Goal: Task Accomplishment & Management: Manage account settings

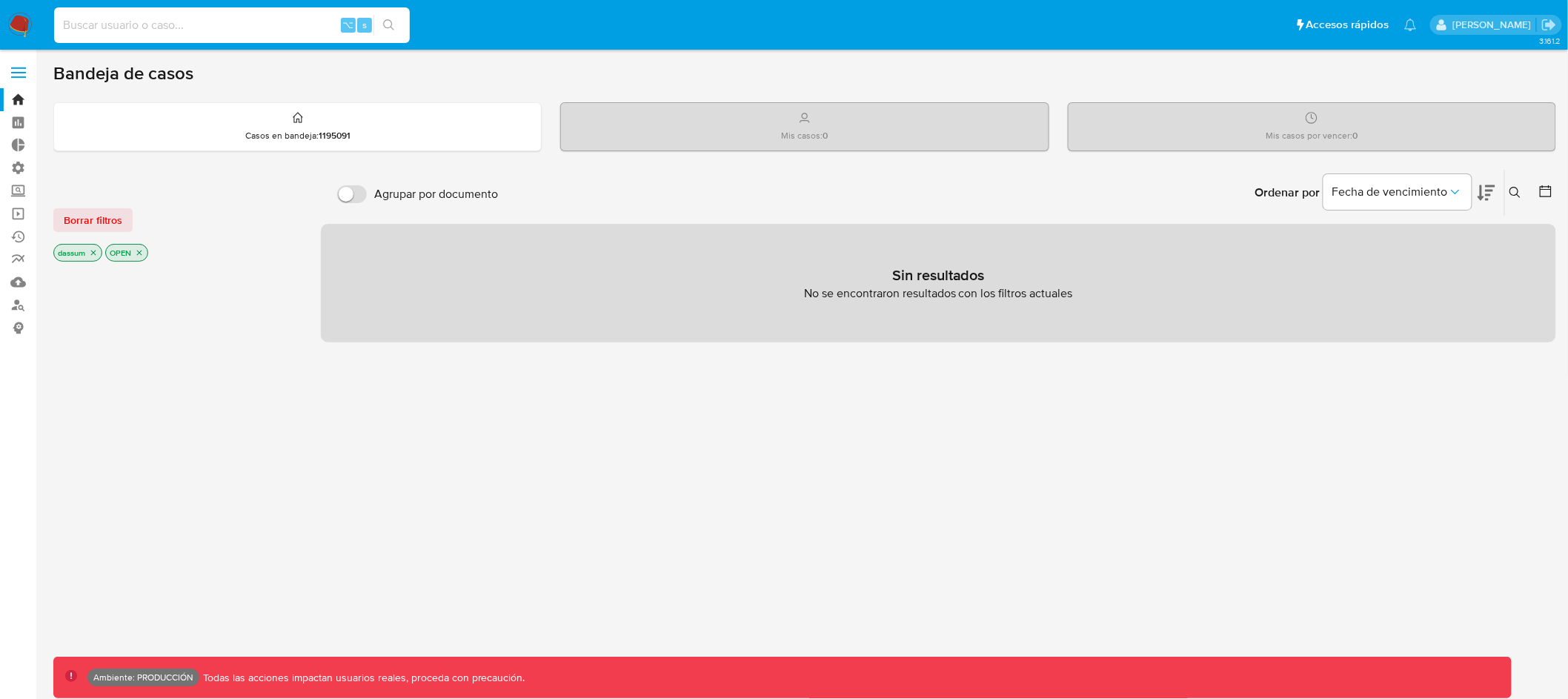
click at [238, 22] on input at bounding box center [232, 26] width 356 height 20
type input "assum.diego"
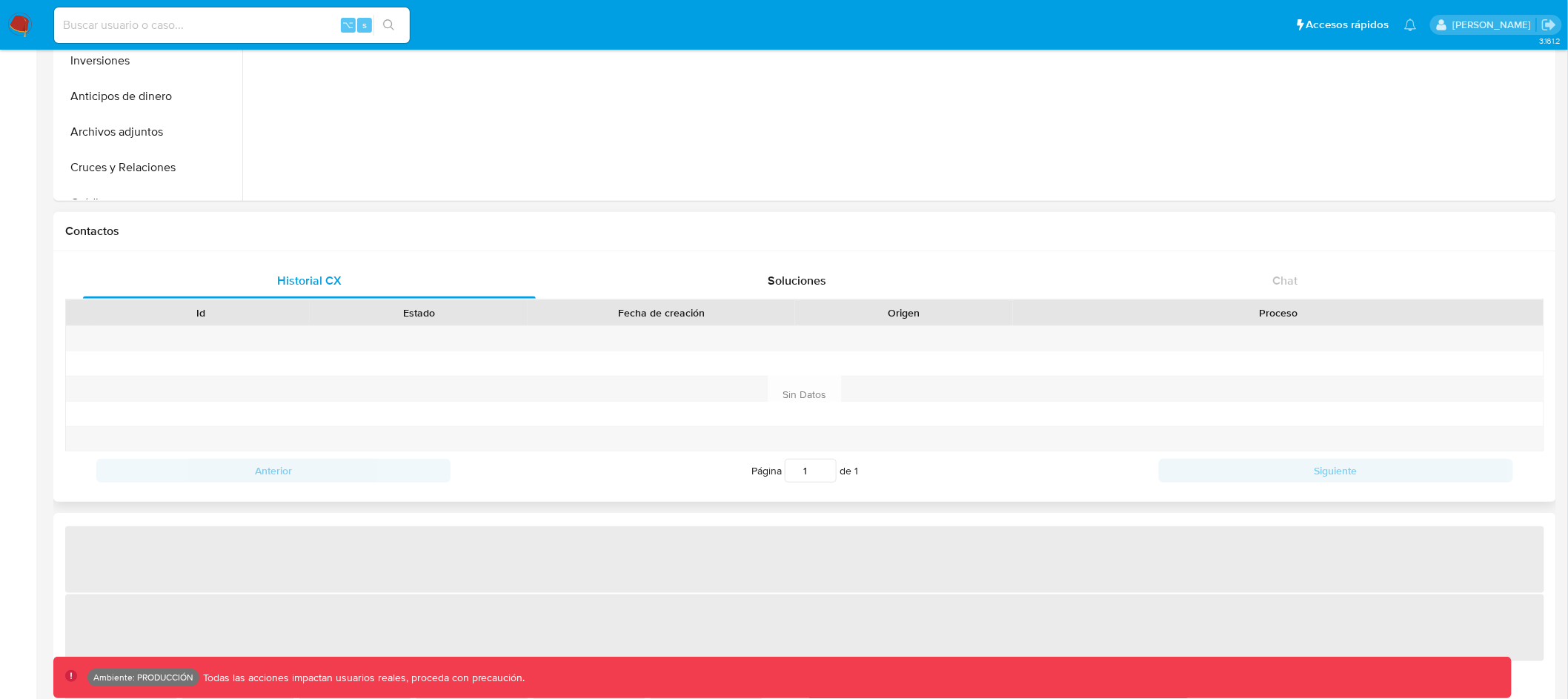
select select "10"
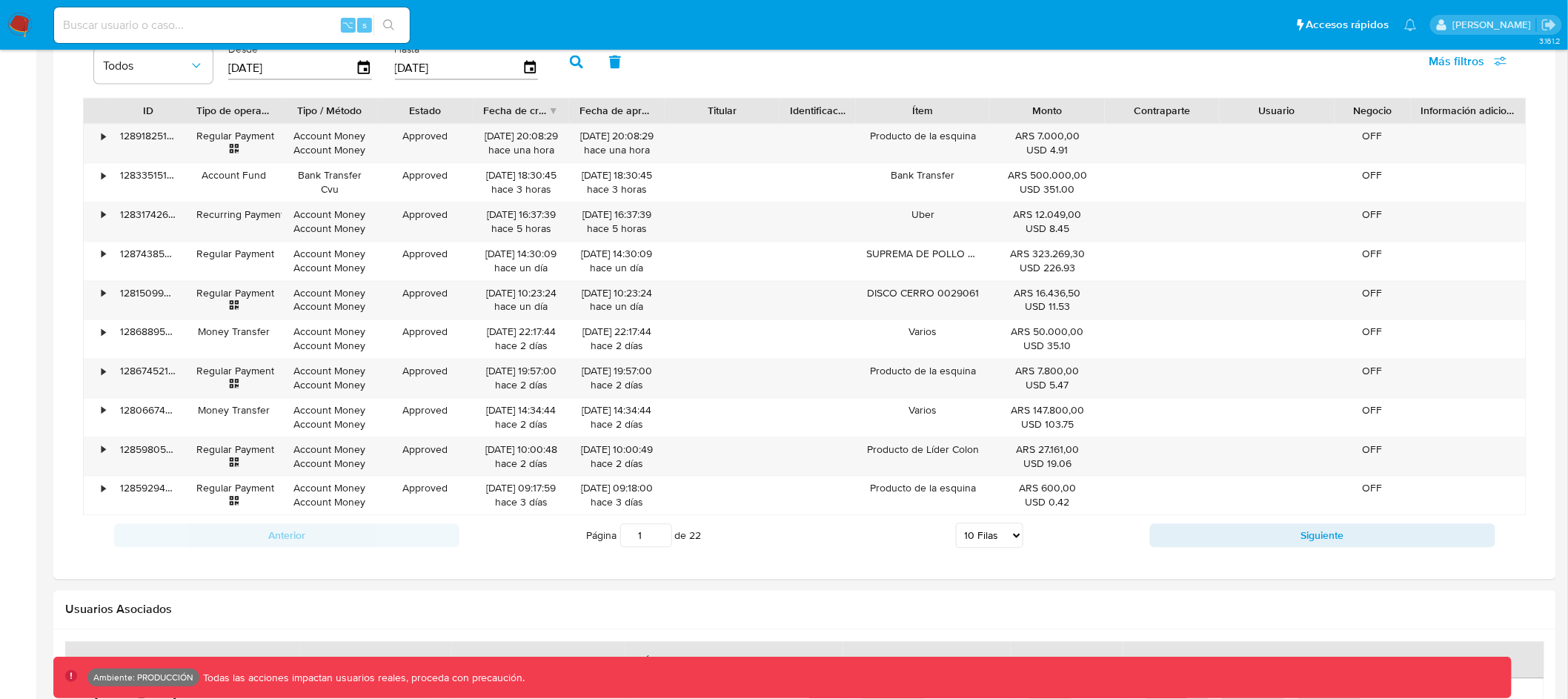
scroll to position [1108, 0]
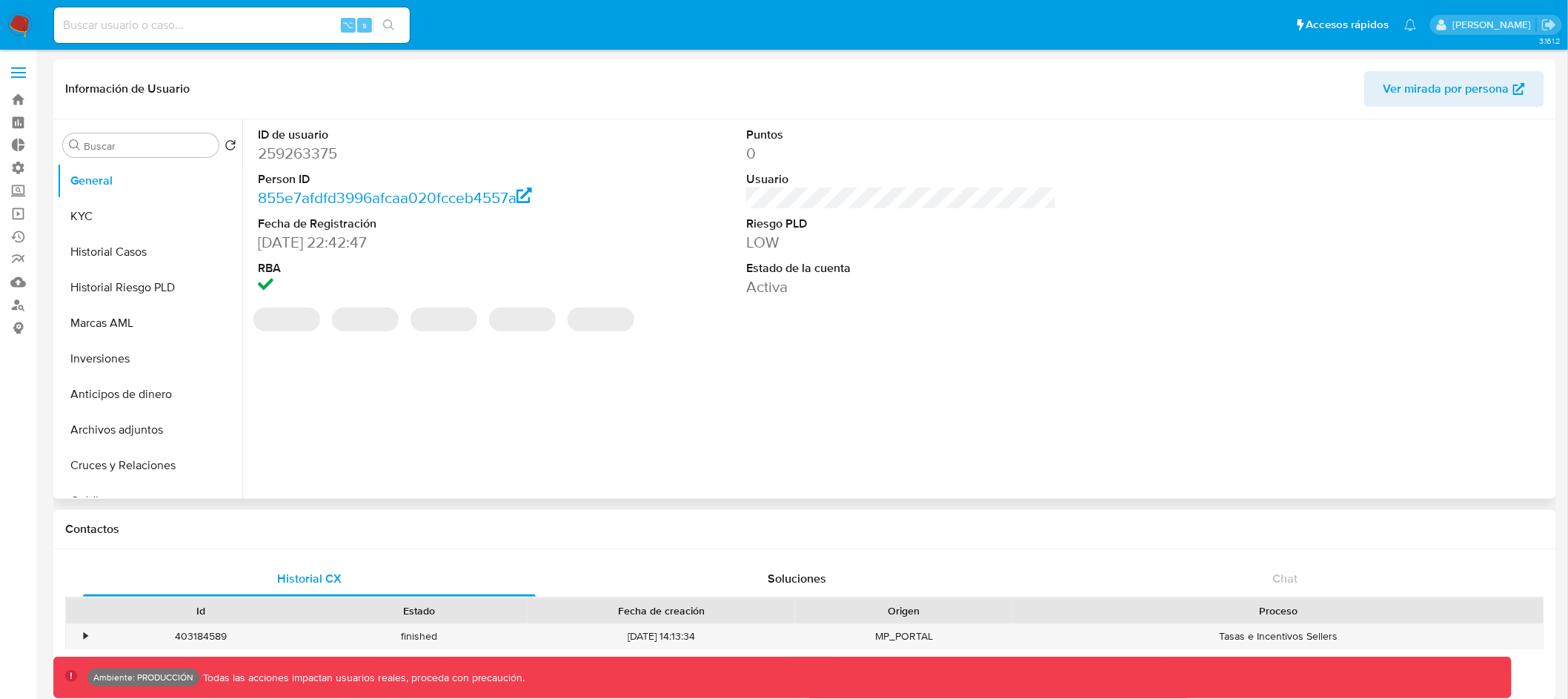
select select "10"
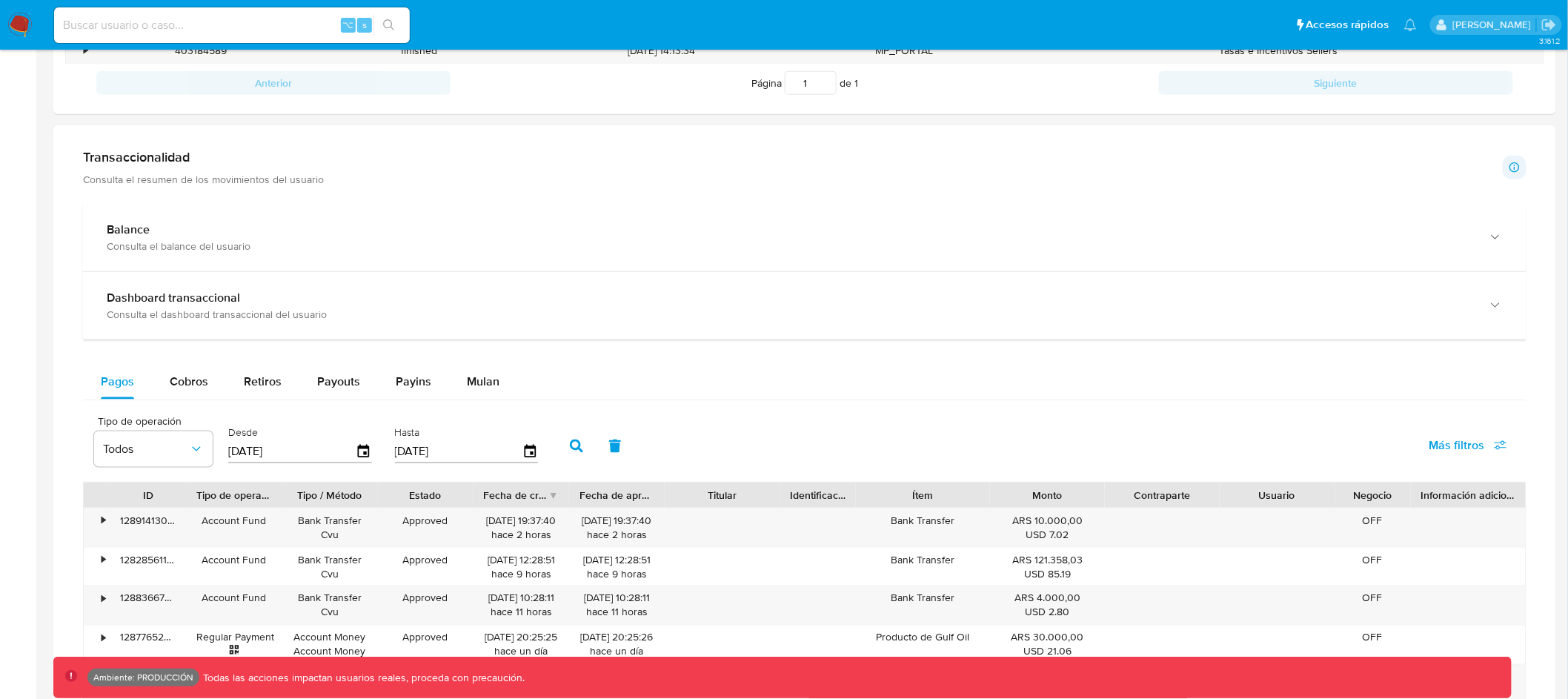
scroll to position [650, 0]
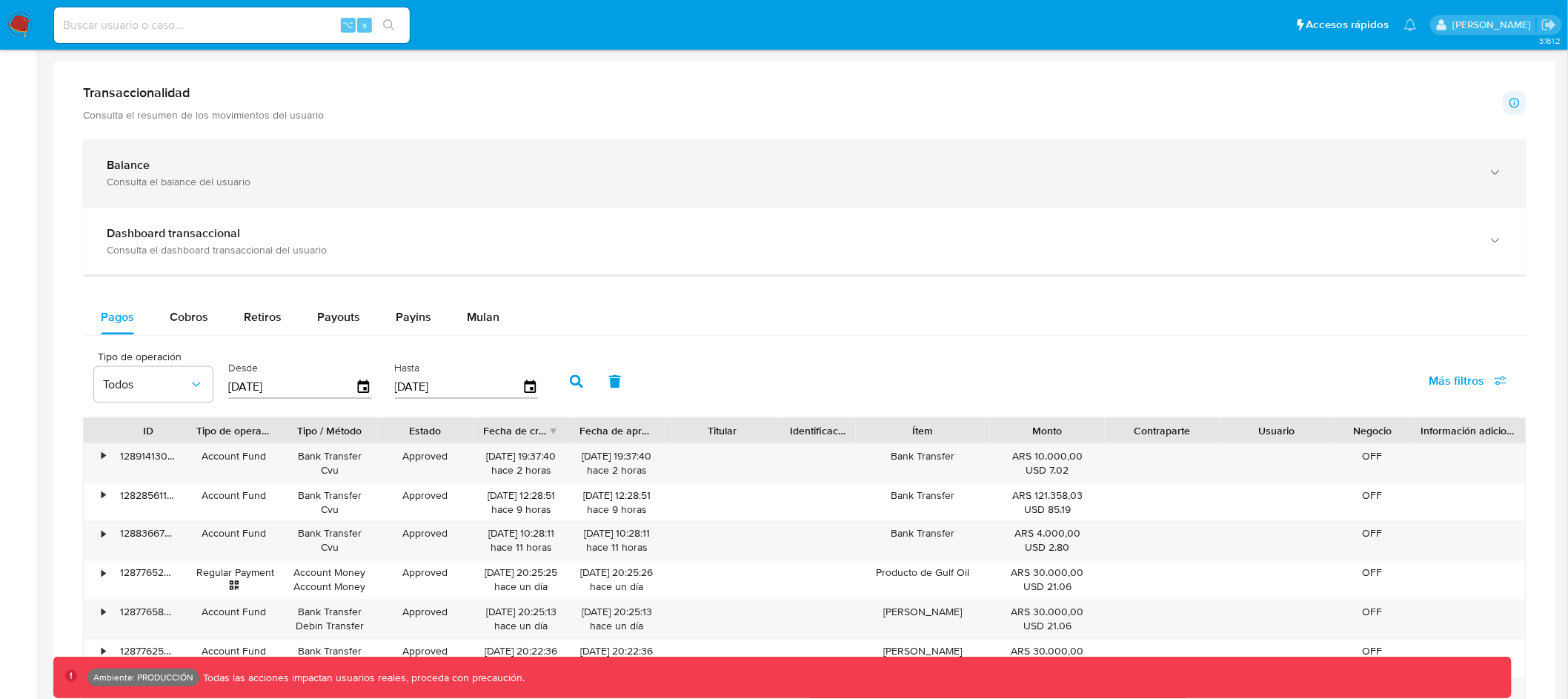
click at [413, 188] on div "Consulta el balance del usuario" at bounding box center [790, 182] width 1366 height 14
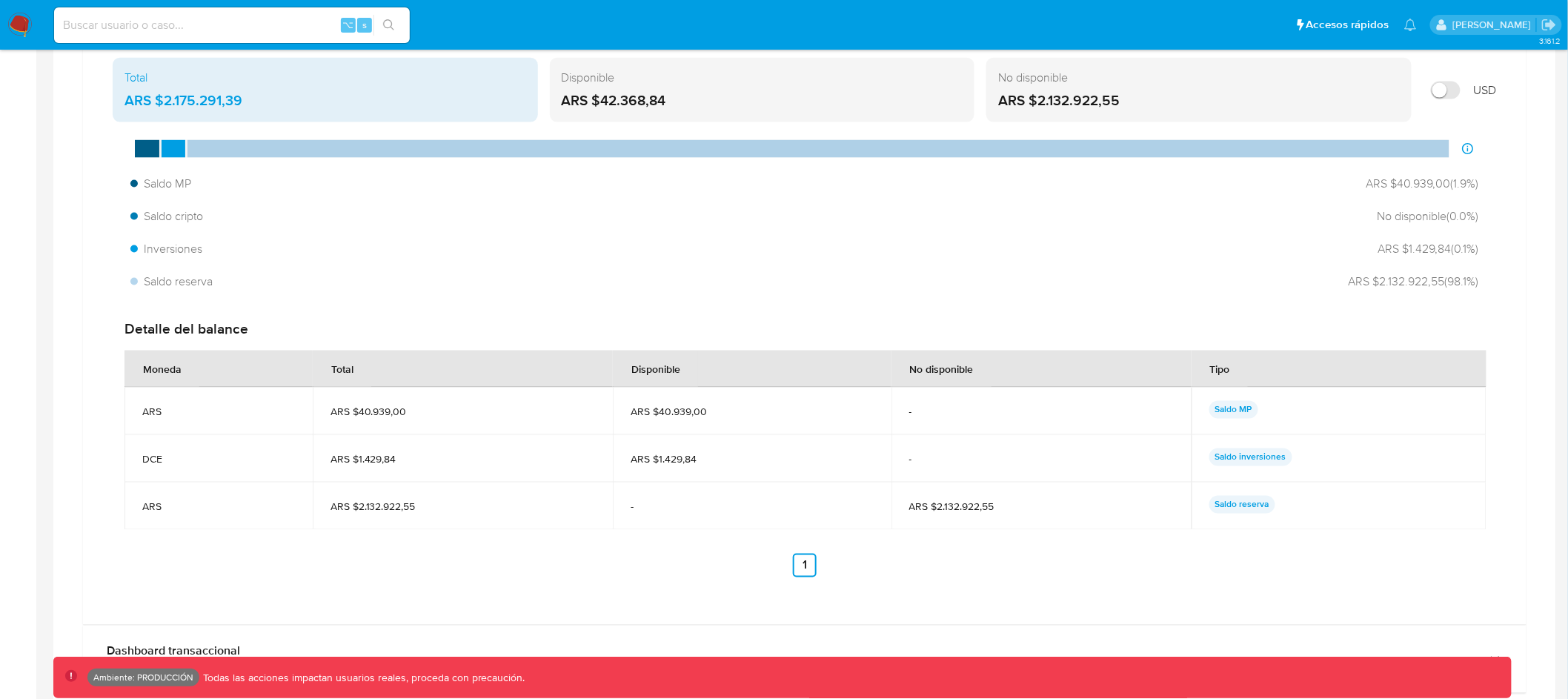
scroll to position [824, 0]
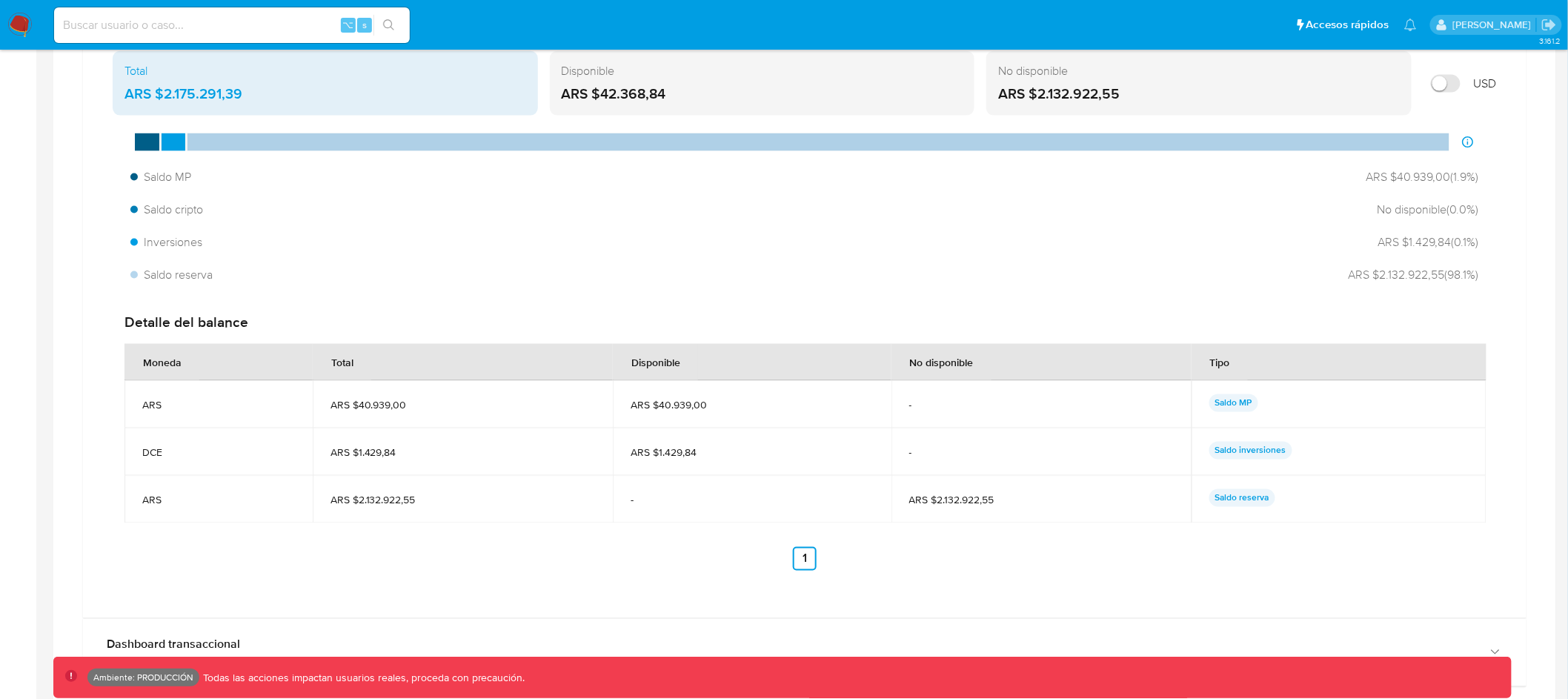
click at [1457, 89] on input "Mostrar en USD" at bounding box center [1445, 84] width 29 height 18
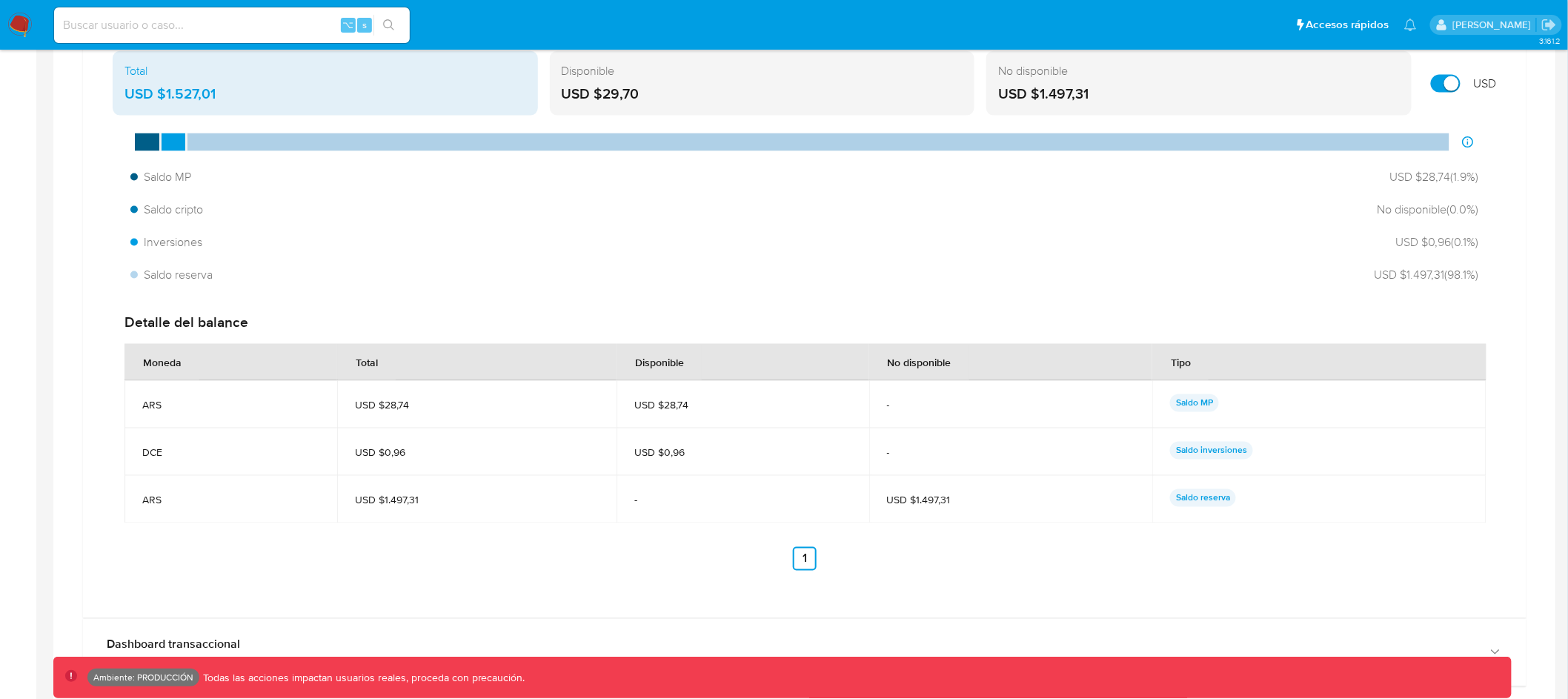
click at [1454, 89] on input "Mostrar en USD" at bounding box center [1445, 84] width 29 height 18
checkbox input "false"
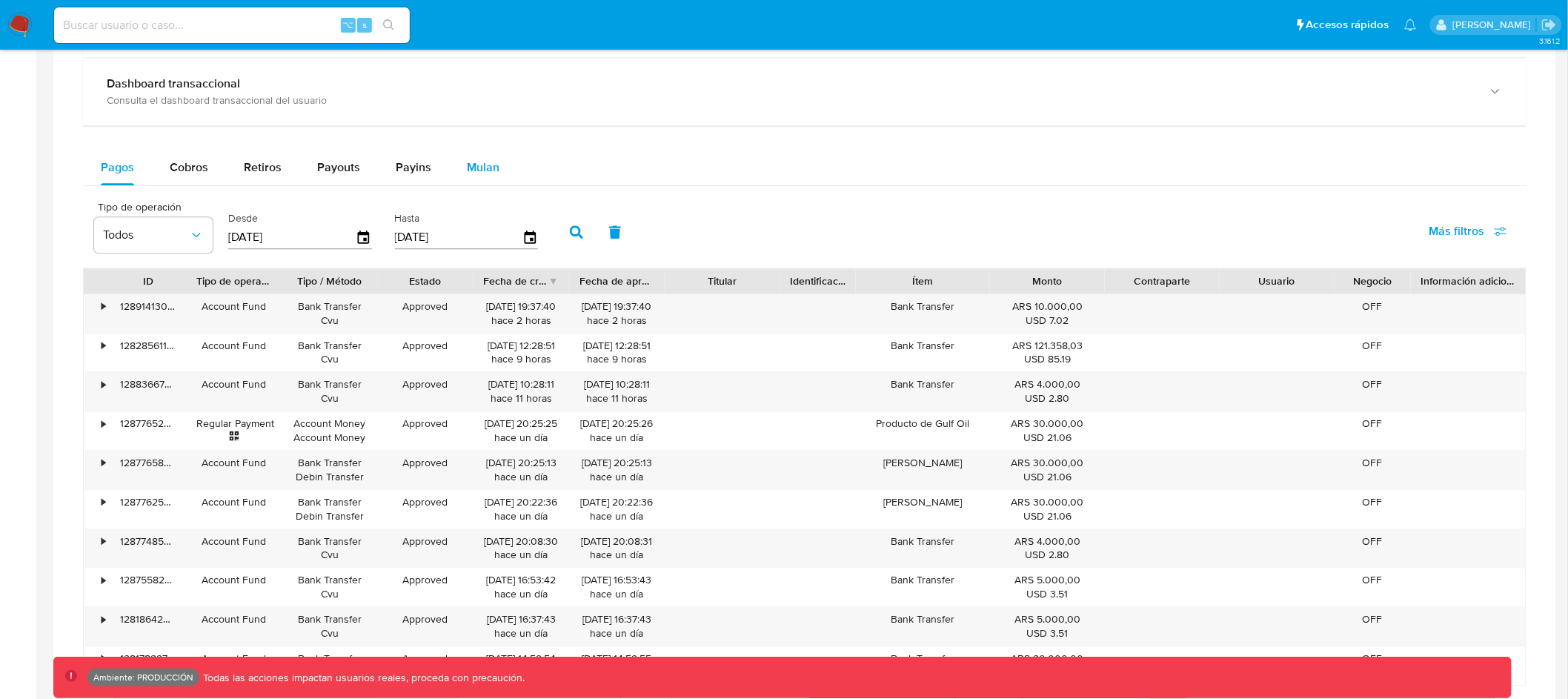
scroll to position [1336, 0]
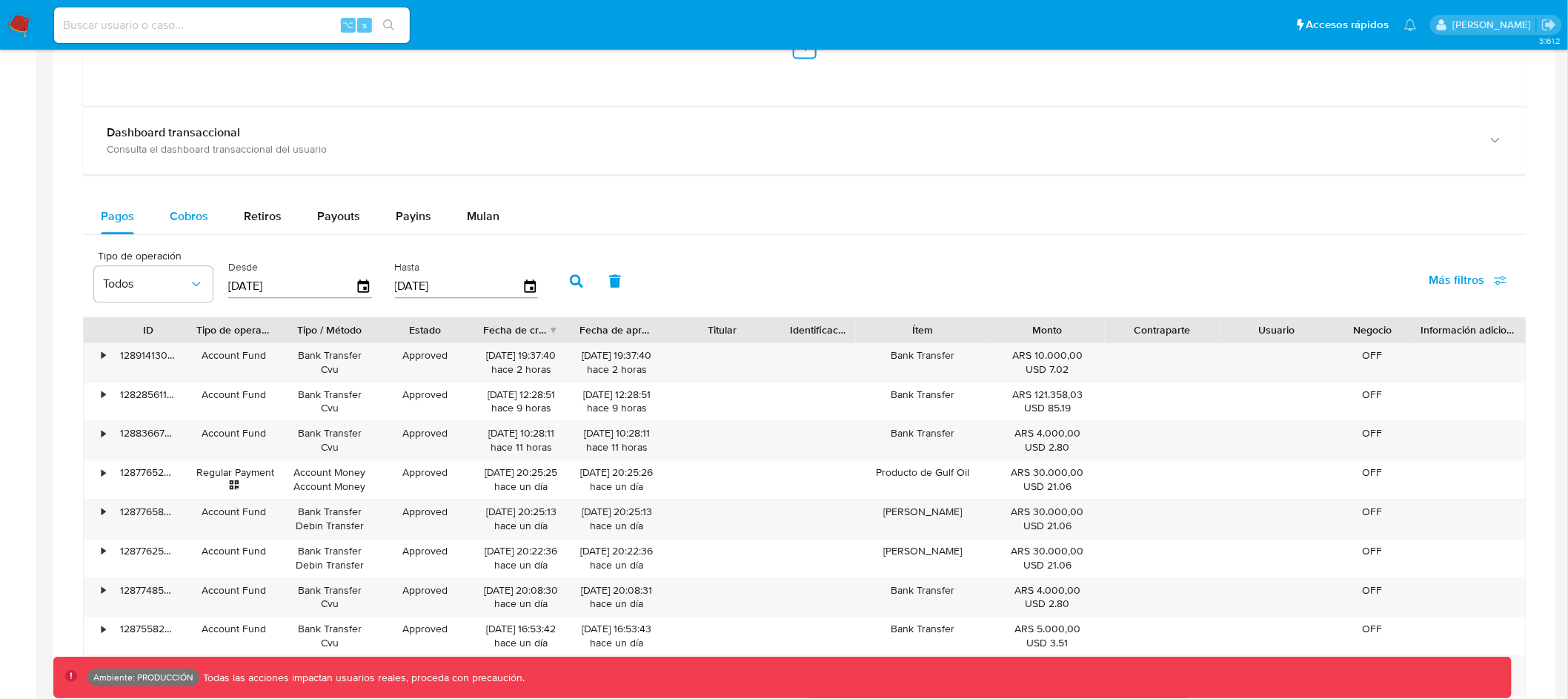
click at [187, 220] on span "Cobros" at bounding box center [189, 216] width 38 height 17
select select "10"
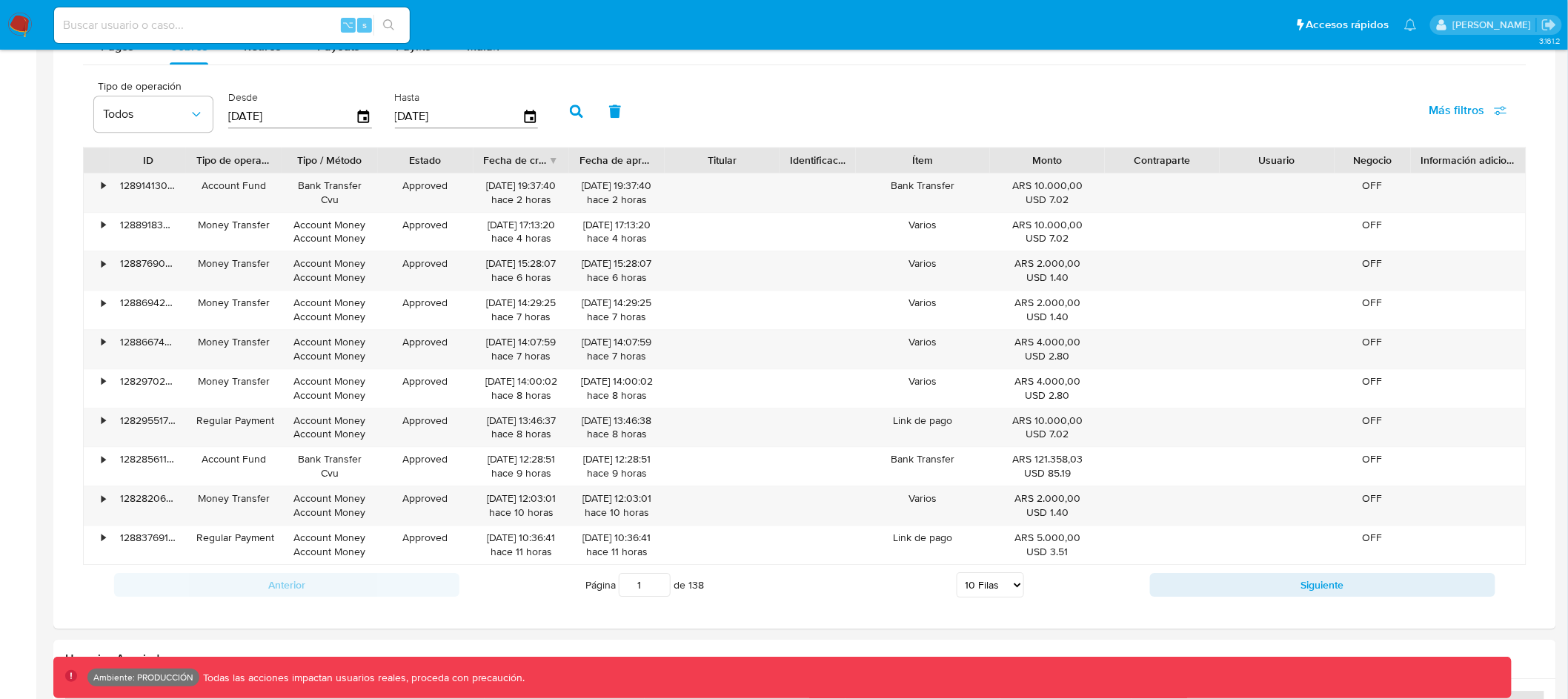
scroll to position [1561, 0]
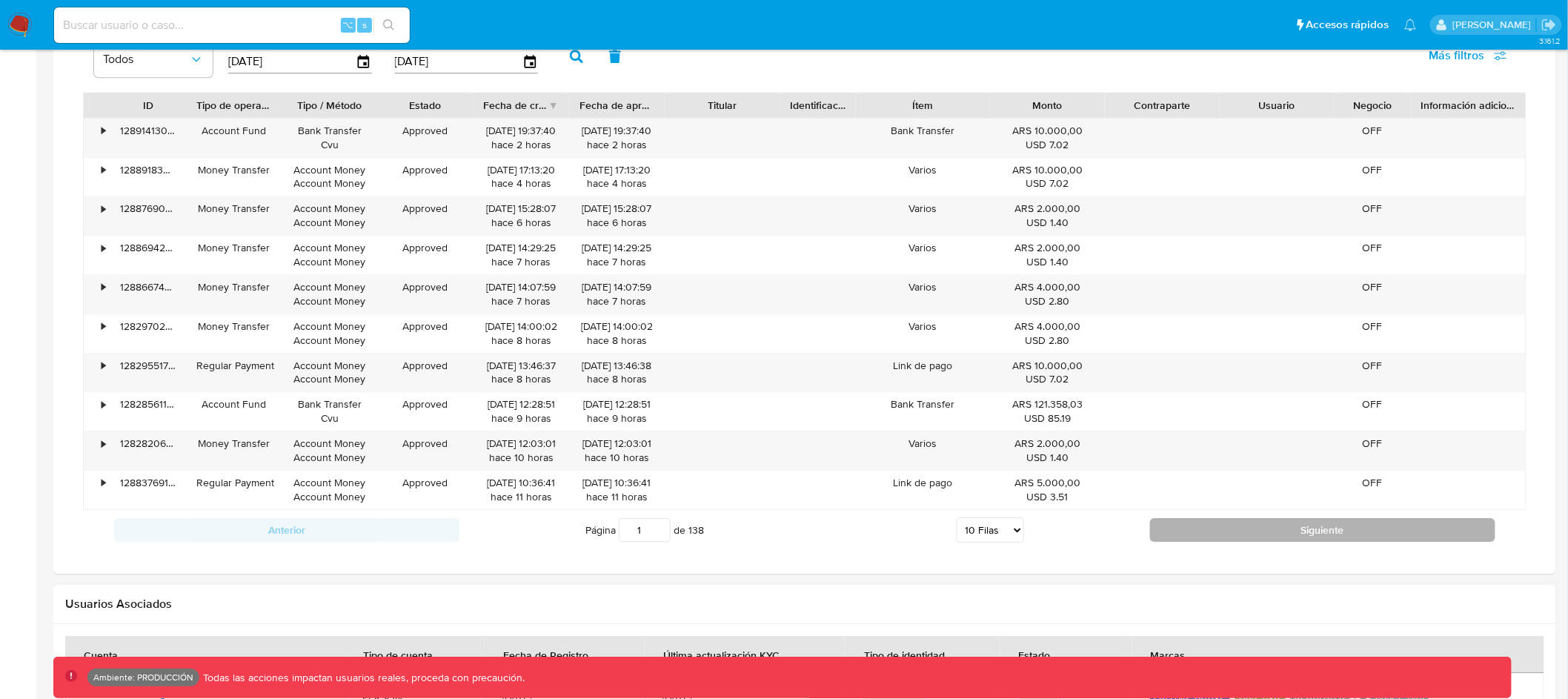
click at [1277, 536] on button "Siguiente" at bounding box center [1323, 530] width 345 height 24
click at [1264, 536] on button "Siguiente" at bounding box center [1323, 530] width 345 height 24
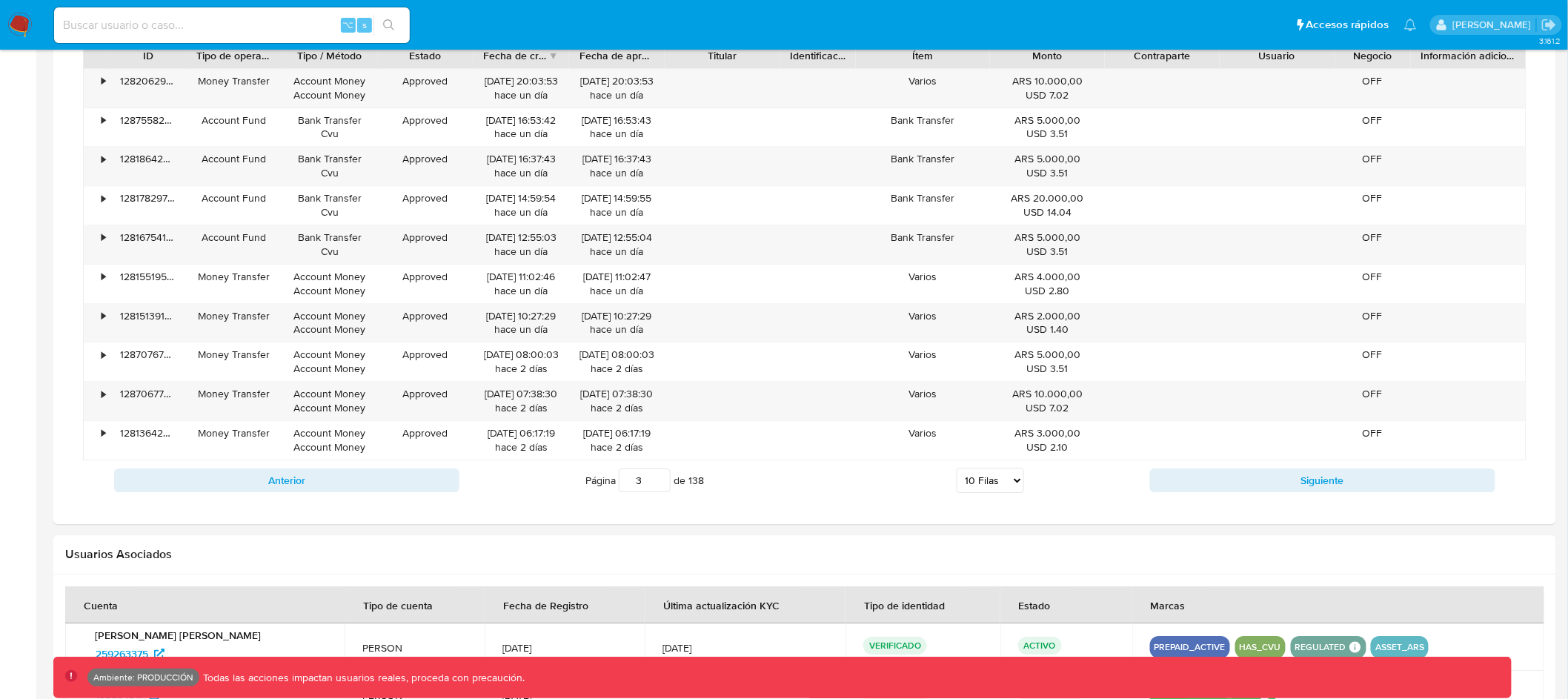
scroll to position [1533, 0]
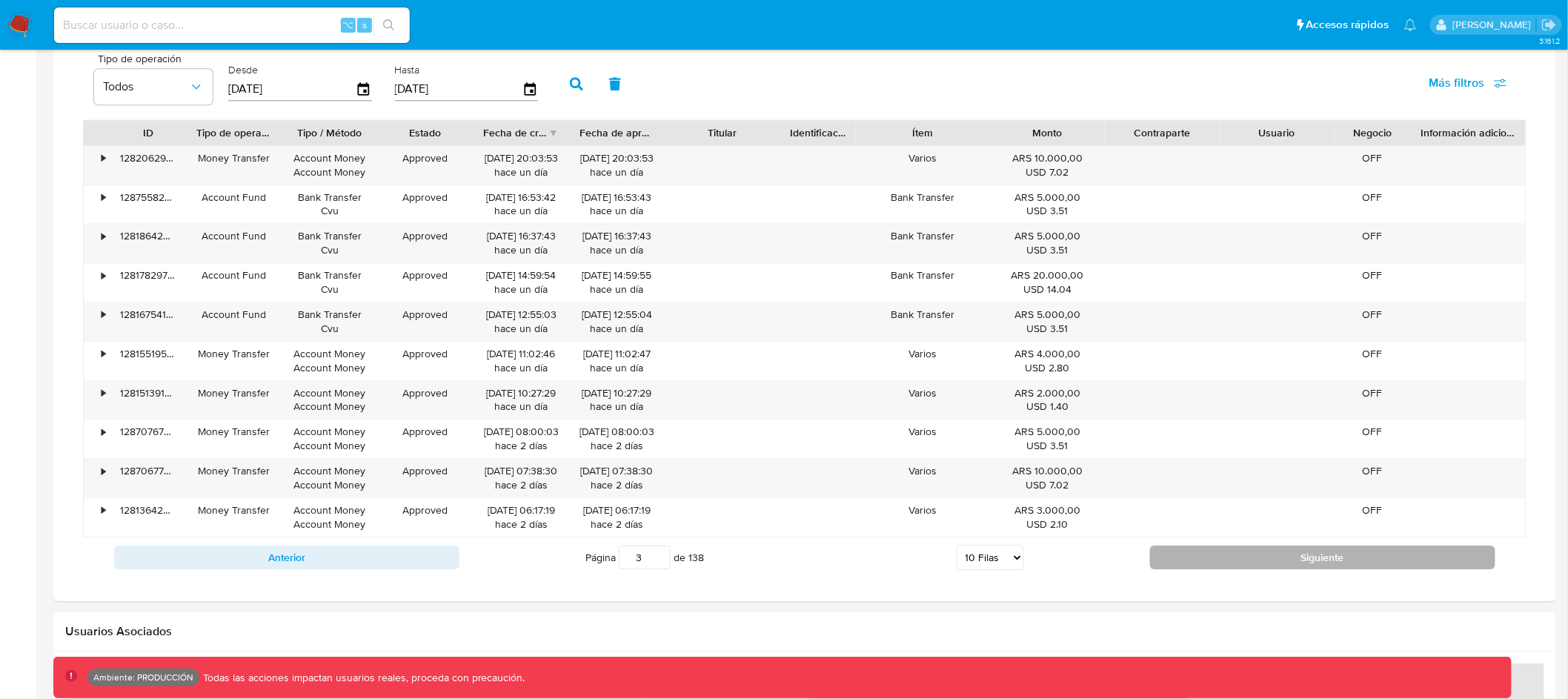
click at [1251, 561] on button "Siguiente" at bounding box center [1323, 558] width 345 height 24
type input "4"
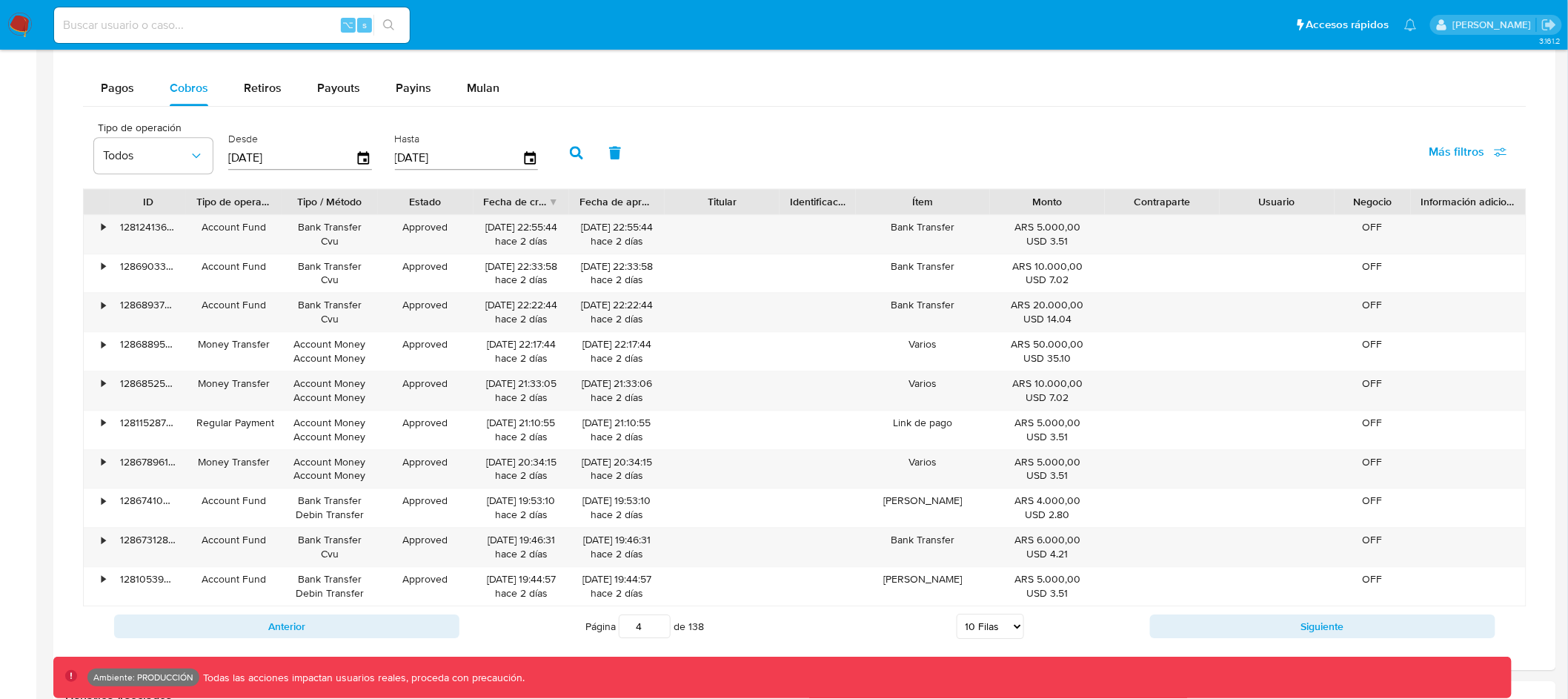
scroll to position [1482, 0]
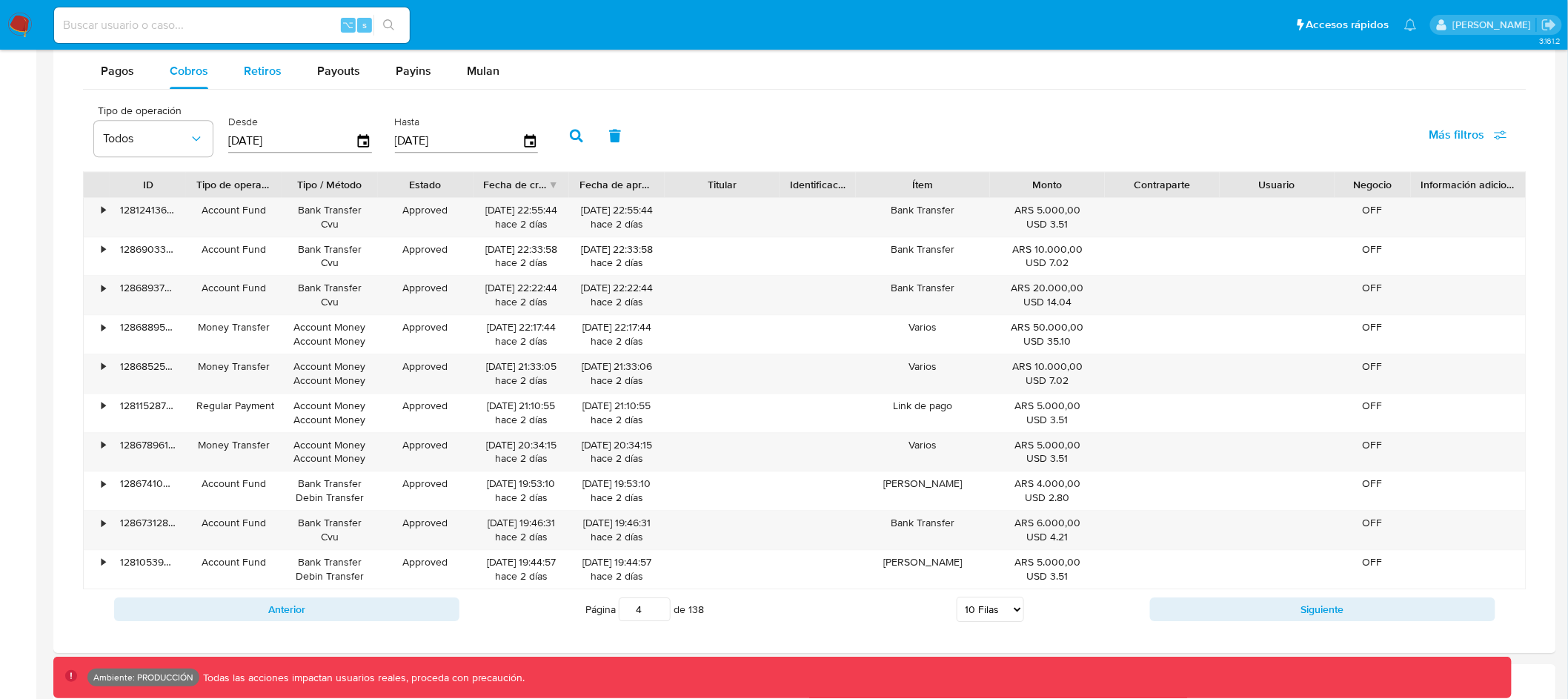
click at [262, 74] on span "Retiros" at bounding box center [262, 71] width 38 height 17
select select "10"
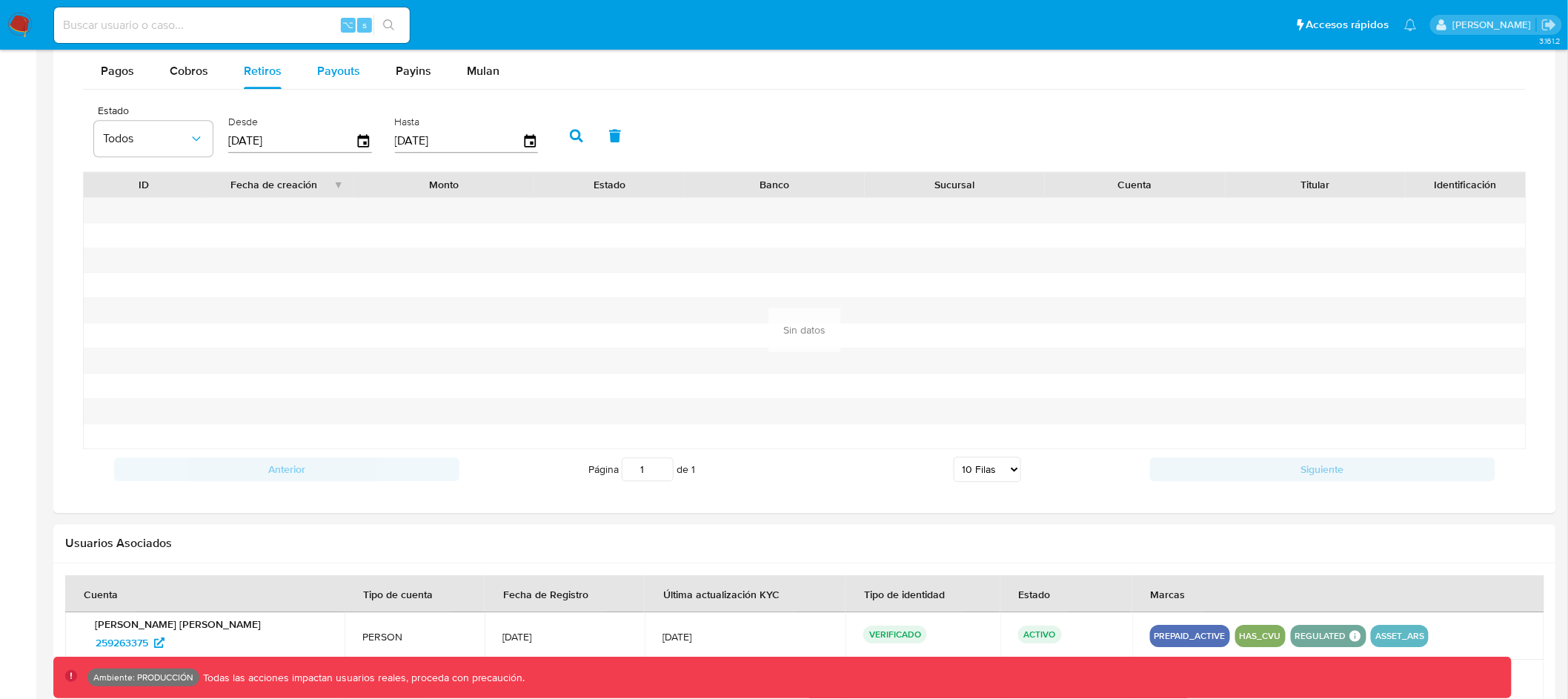
click at [335, 74] on span "Payouts" at bounding box center [338, 71] width 43 height 17
select select "10"
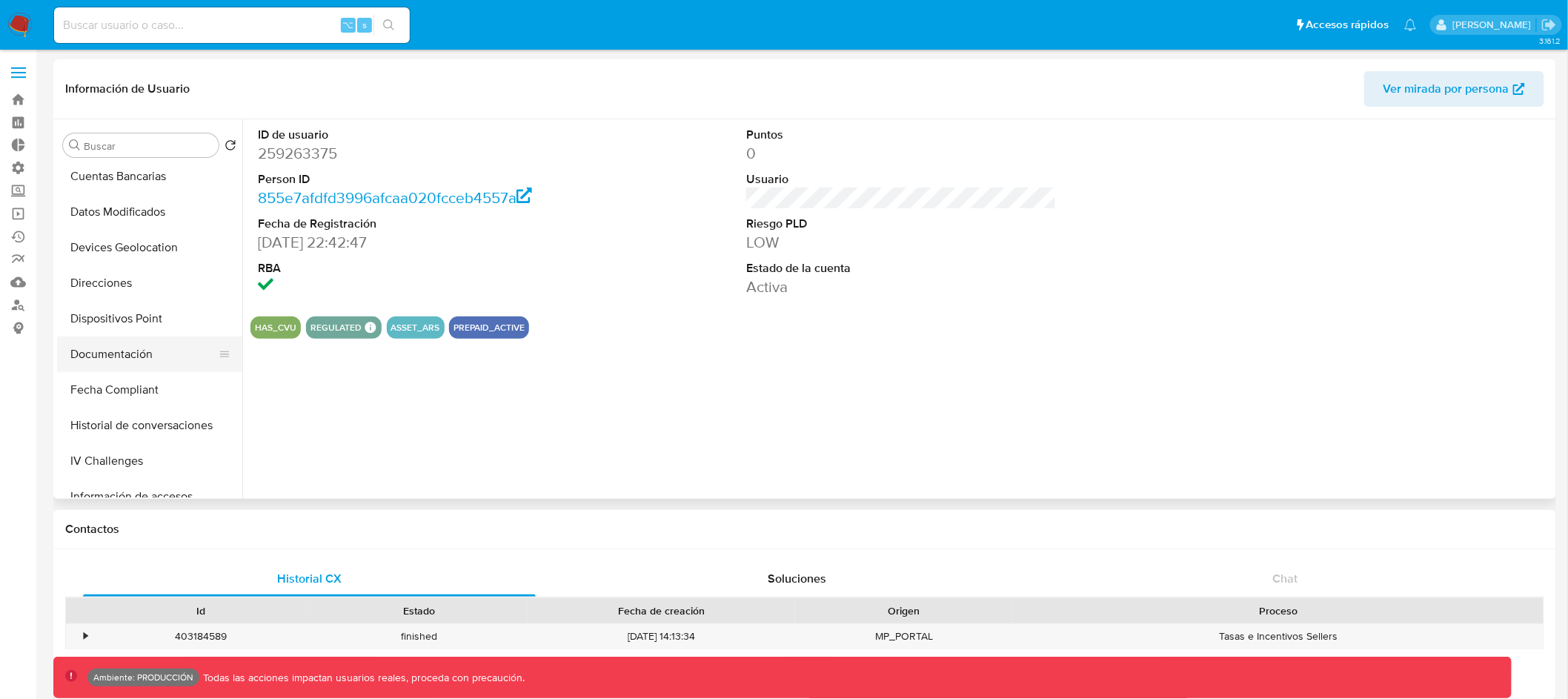
scroll to position [0, 0]
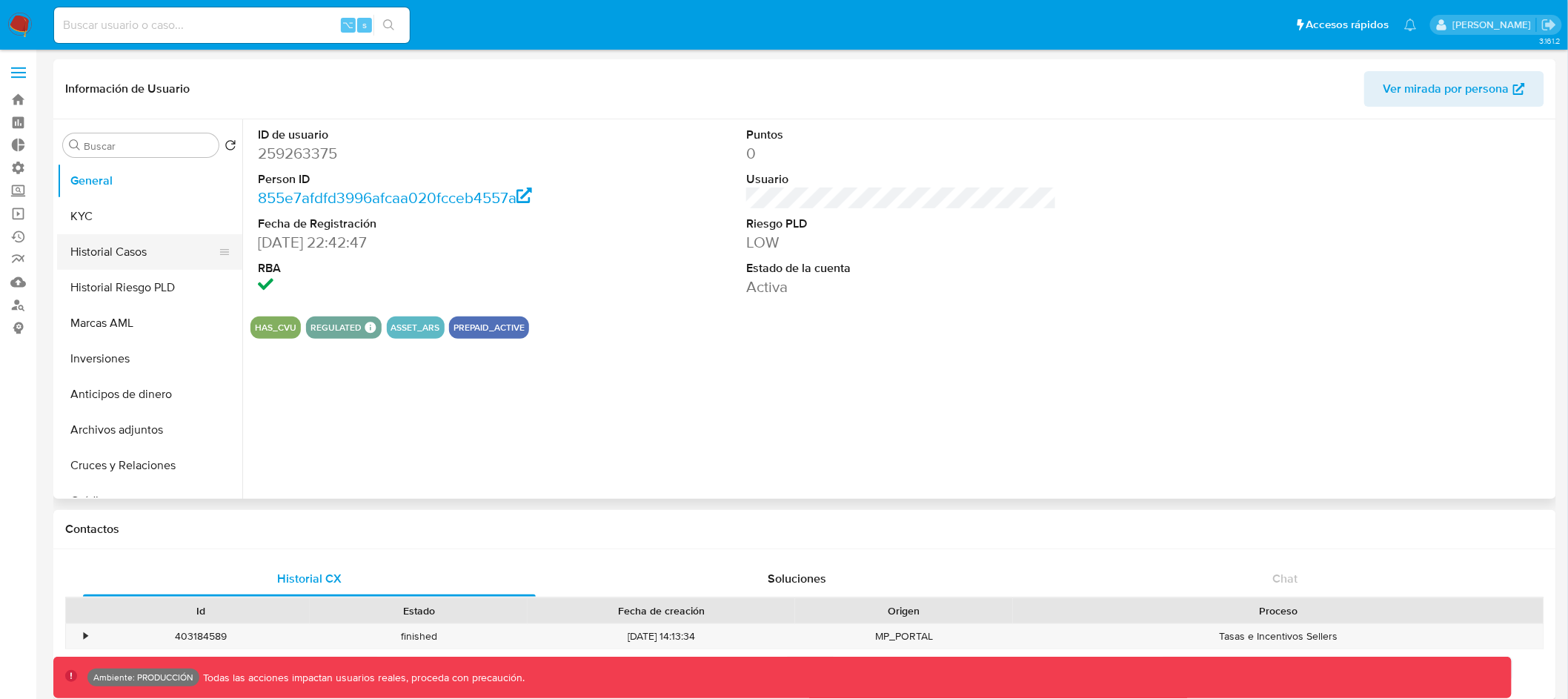
click at [178, 260] on button "Historial Casos" at bounding box center [144, 251] width 174 height 35
